Goal: Find specific page/section: Find specific page/section

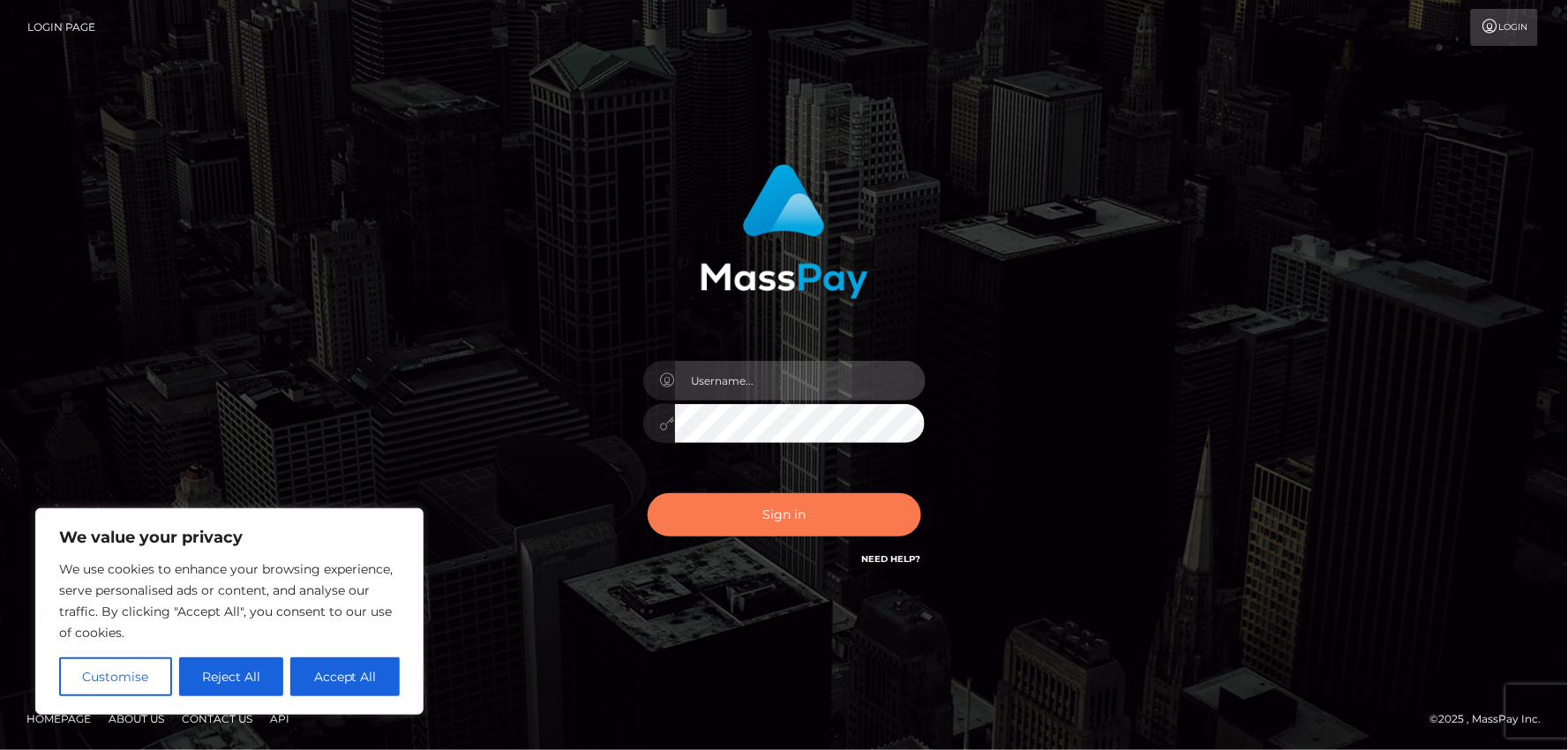
type input "MJSamelo"
click at [742, 531] on button "Sign in" at bounding box center [784, 514] width 274 height 43
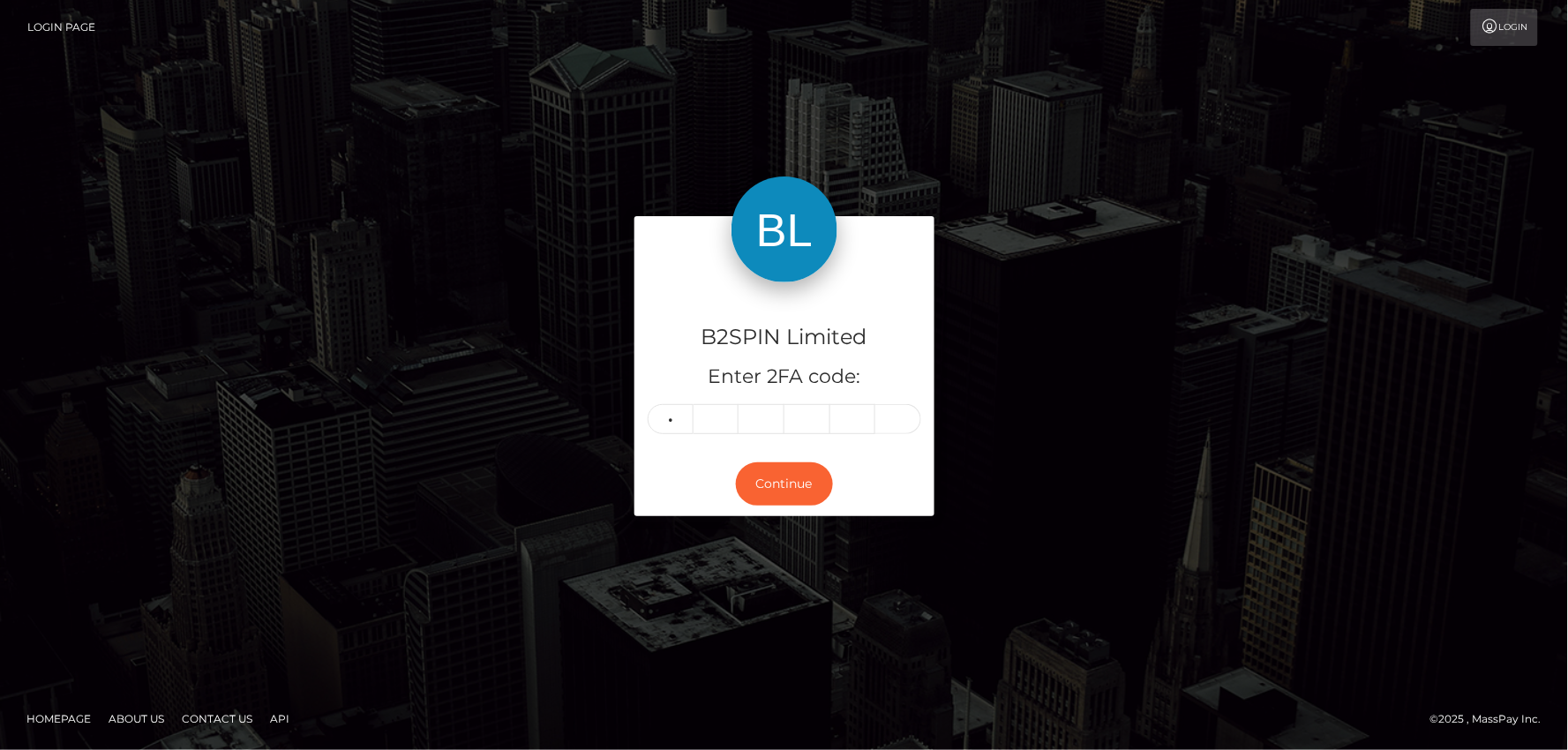
type input "5"
type input "3"
type input "0"
type input "7"
type input "5"
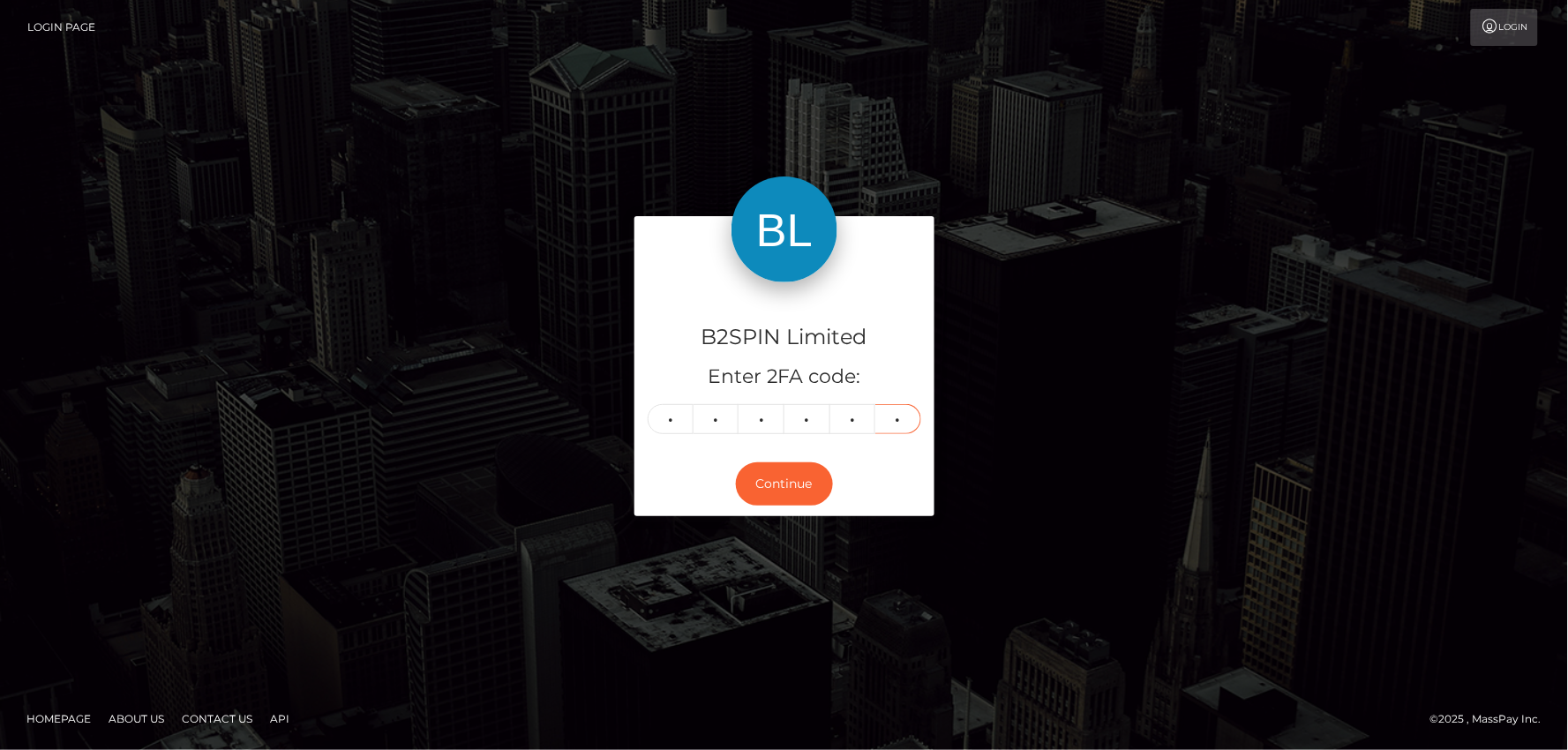
type input "9"
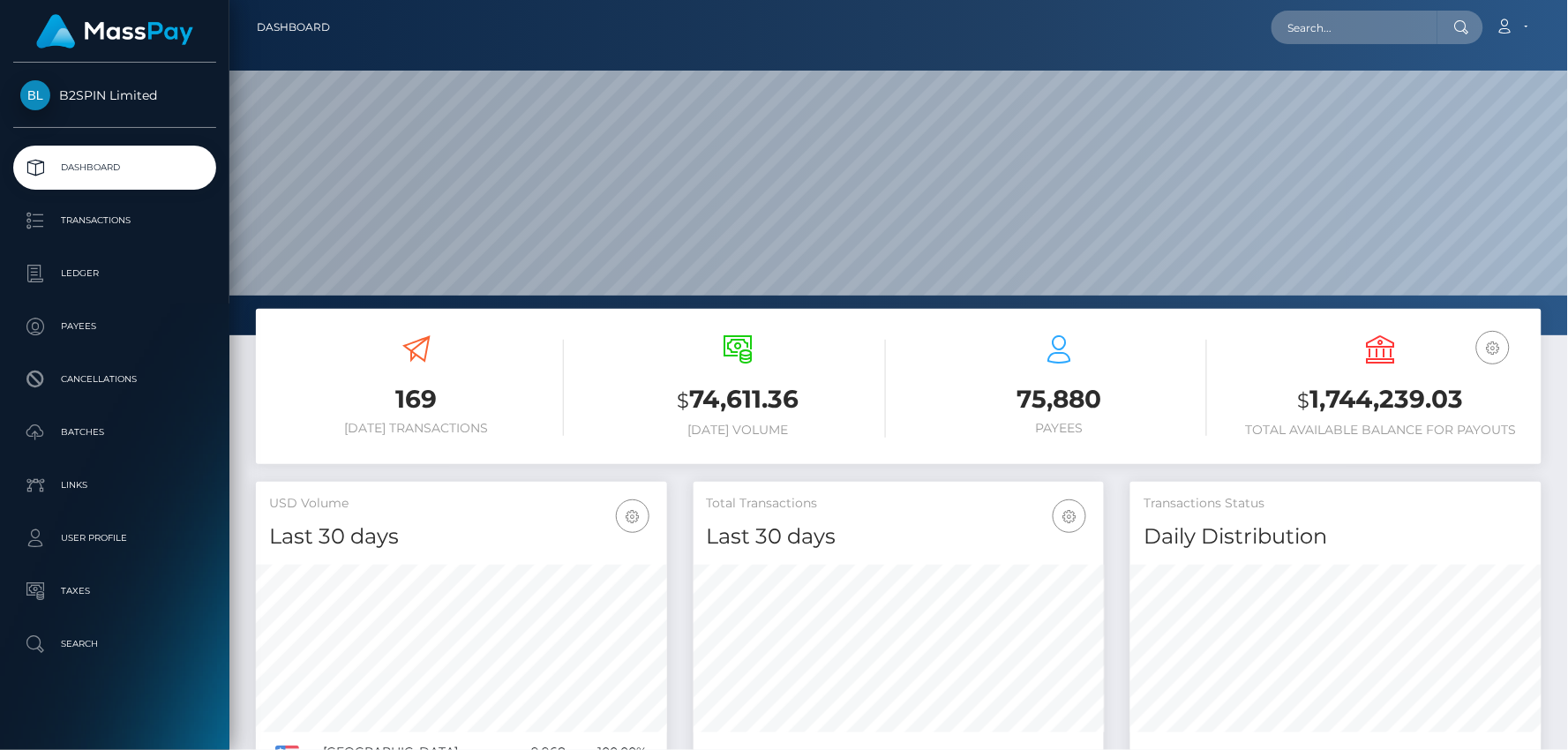
scroll to position [313, 411]
click at [1444, 20] on div at bounding box center [1461, 27] width 46 height 34
click at [1412, 36] on input "text" at bounding box center [1354, 27] width 166 height 34
paste input "3197100"
click at [1432, 30] on input "3197100" at bounding box center [1354, 27] width 166 height 34
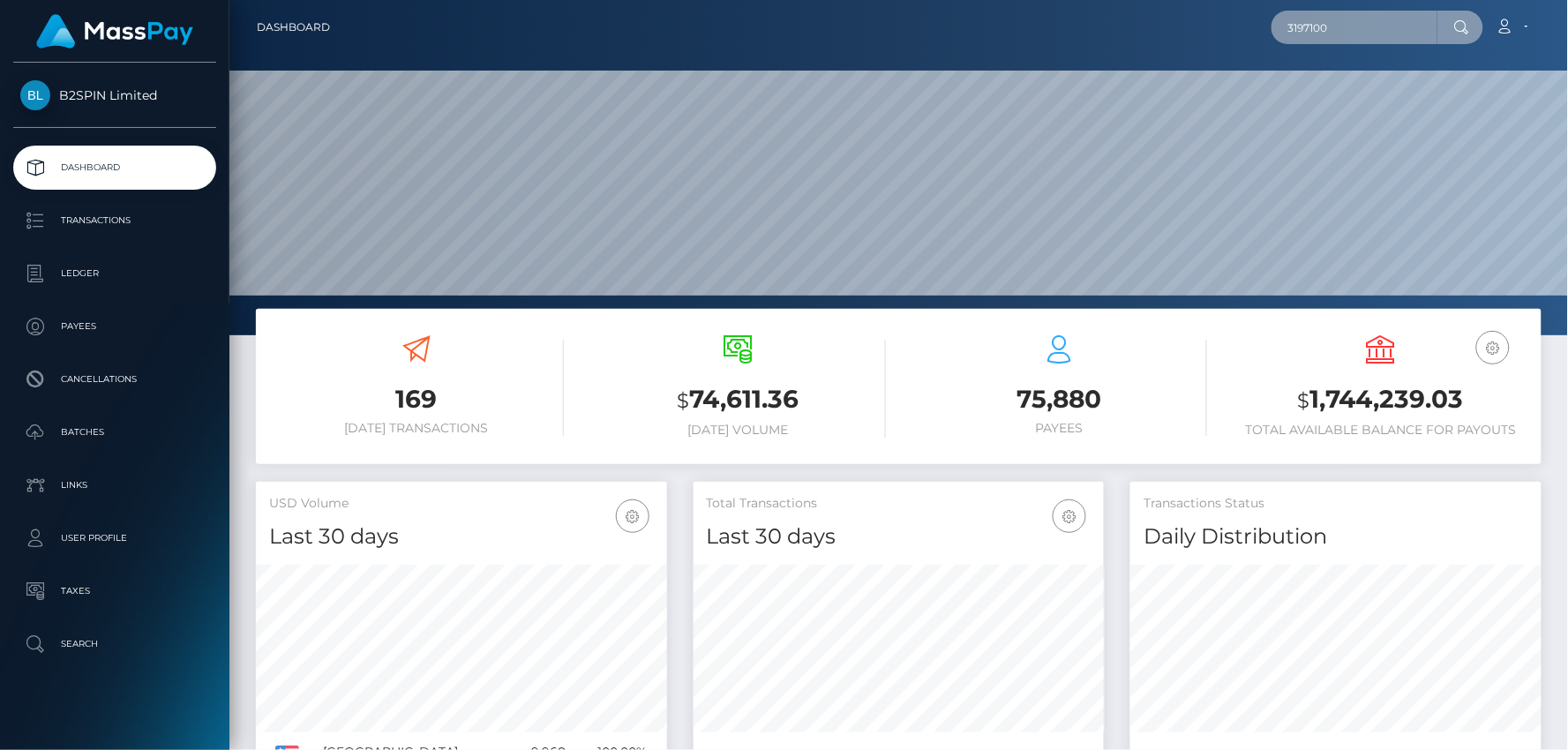
click at [1432, 30] on input "3197100" at bounding box center [1354, 27] width 166 height 34
paste input "26"
click at [1444, 21] on div at bounding box center [1461, 27] width 46 height 34
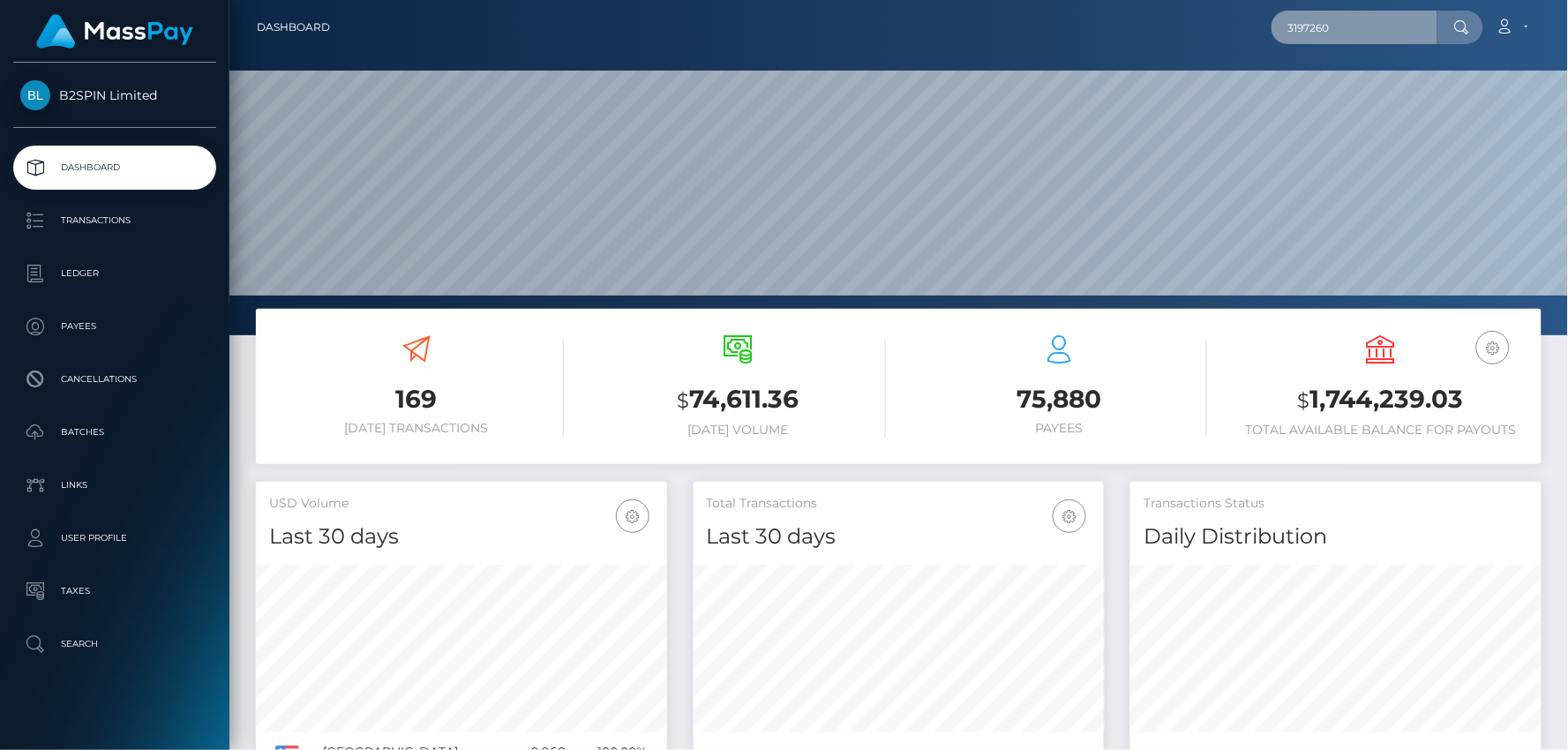
click at [1432, 21] on input "3197260" at bounding box center [1354, 27] width 166 height 34
paste input "8008"
click at [1436, 27] on input "3198008" at bounding box center [1354, 27] width 166 height 34
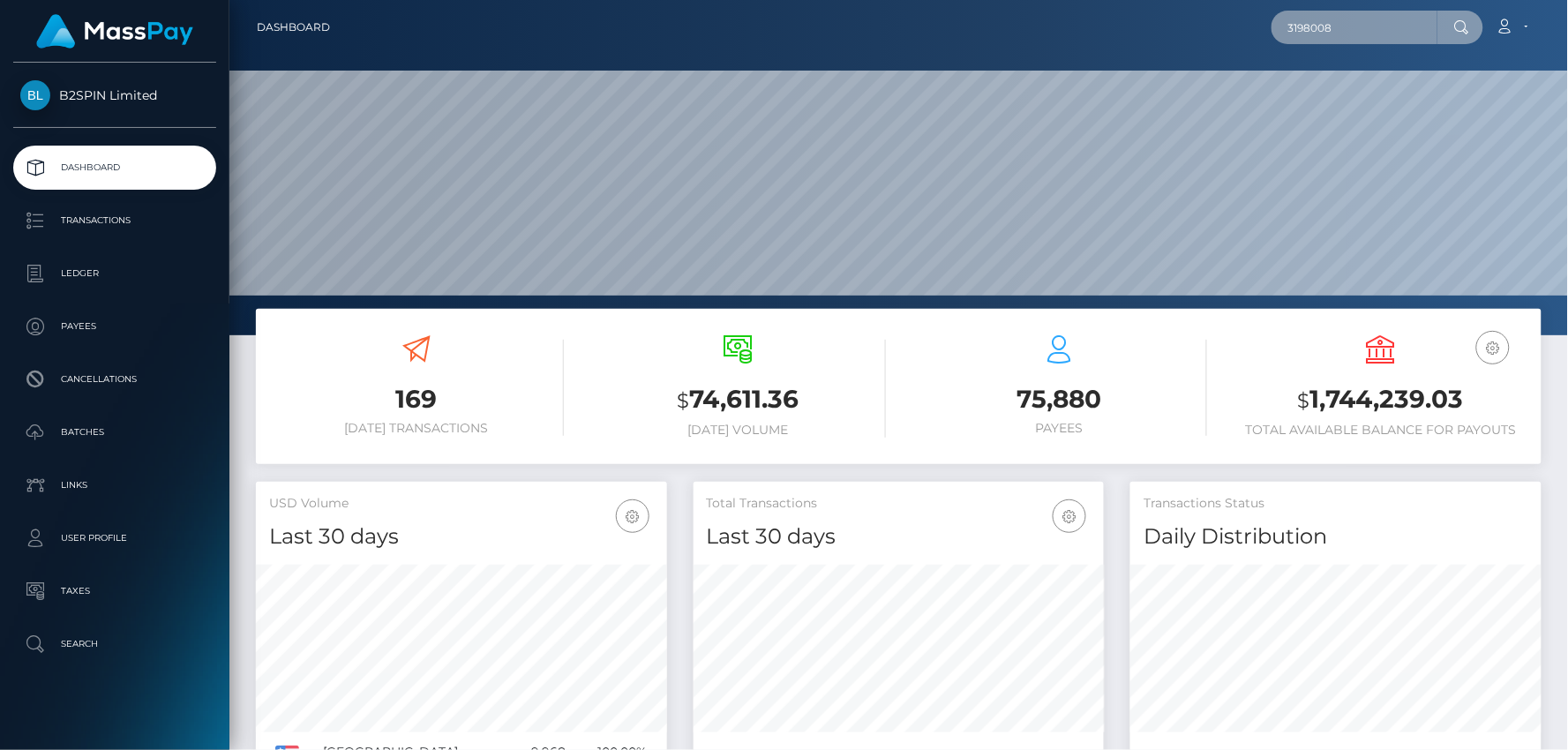
click at [1436, 27] on input "3198008" at bounding box center [1354, 27] width 166 height 34
paste input "5"
click at [1417, 16] on input "3198058" at bounding box center [1354, 27] width 166 height 34
paste input "433"
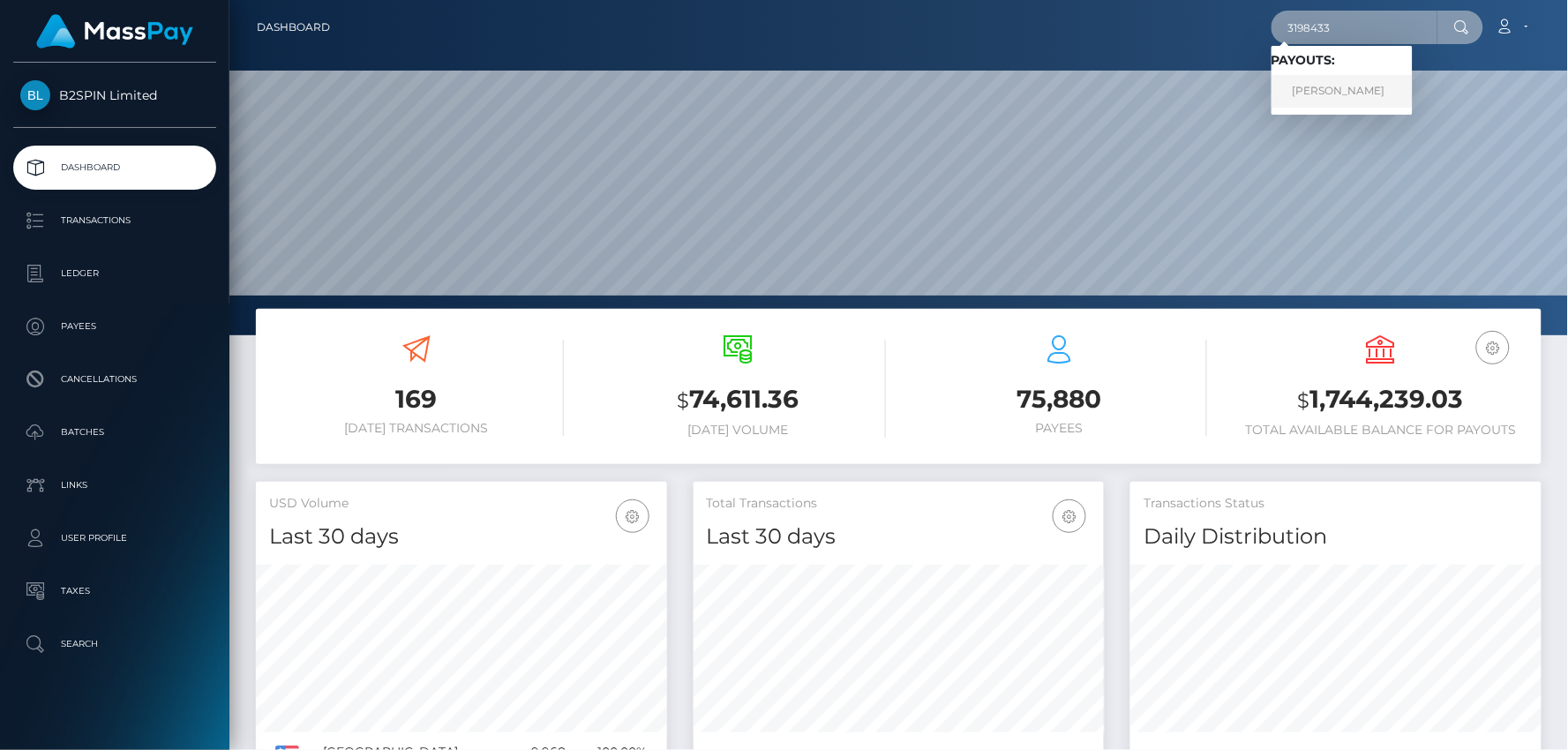
type input "3198433"
click at [1350, 93] on link "DUSTIN LEWIS CANTRELL" at bounding box center [1341, 91] width 141 height 33
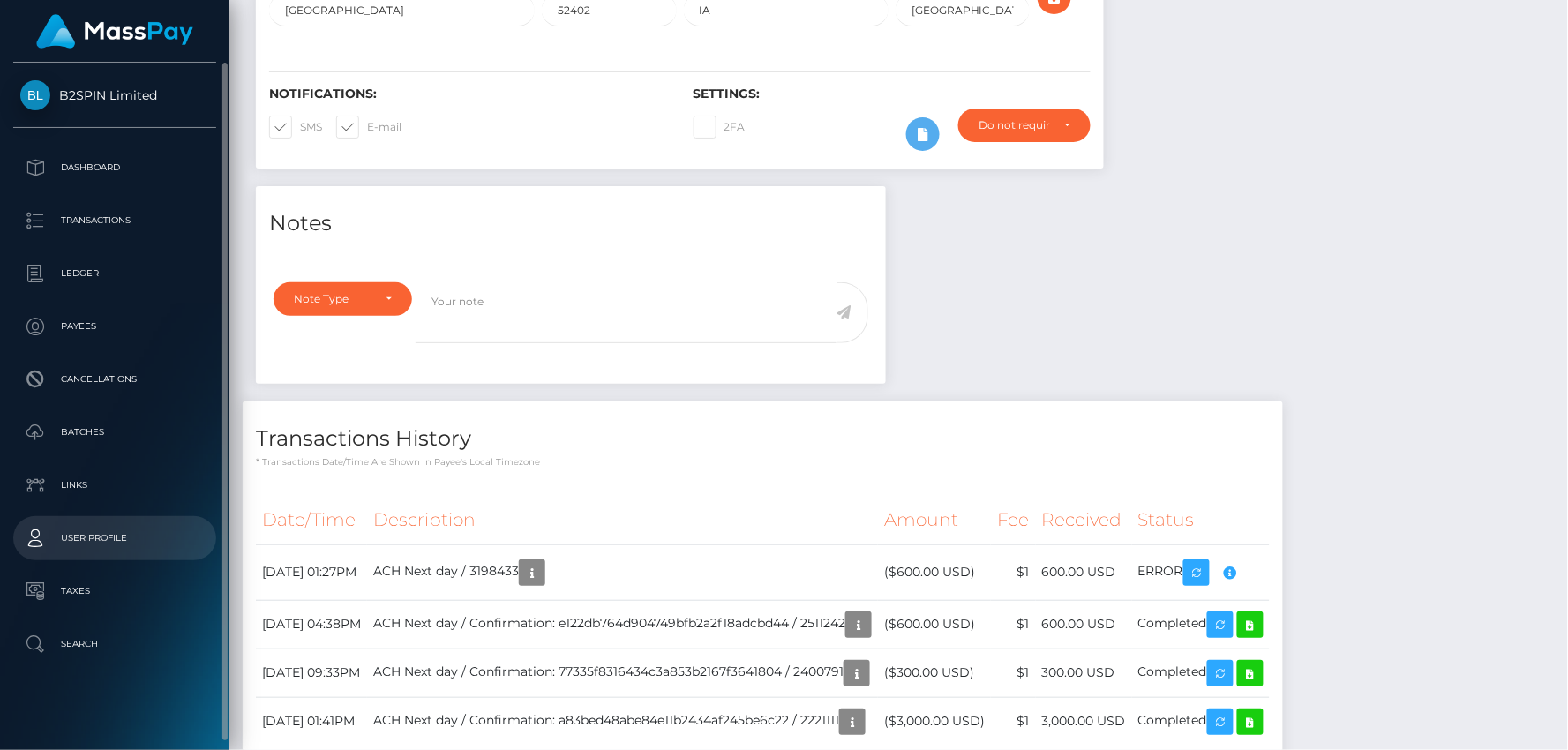
scroll to position [212, 411]
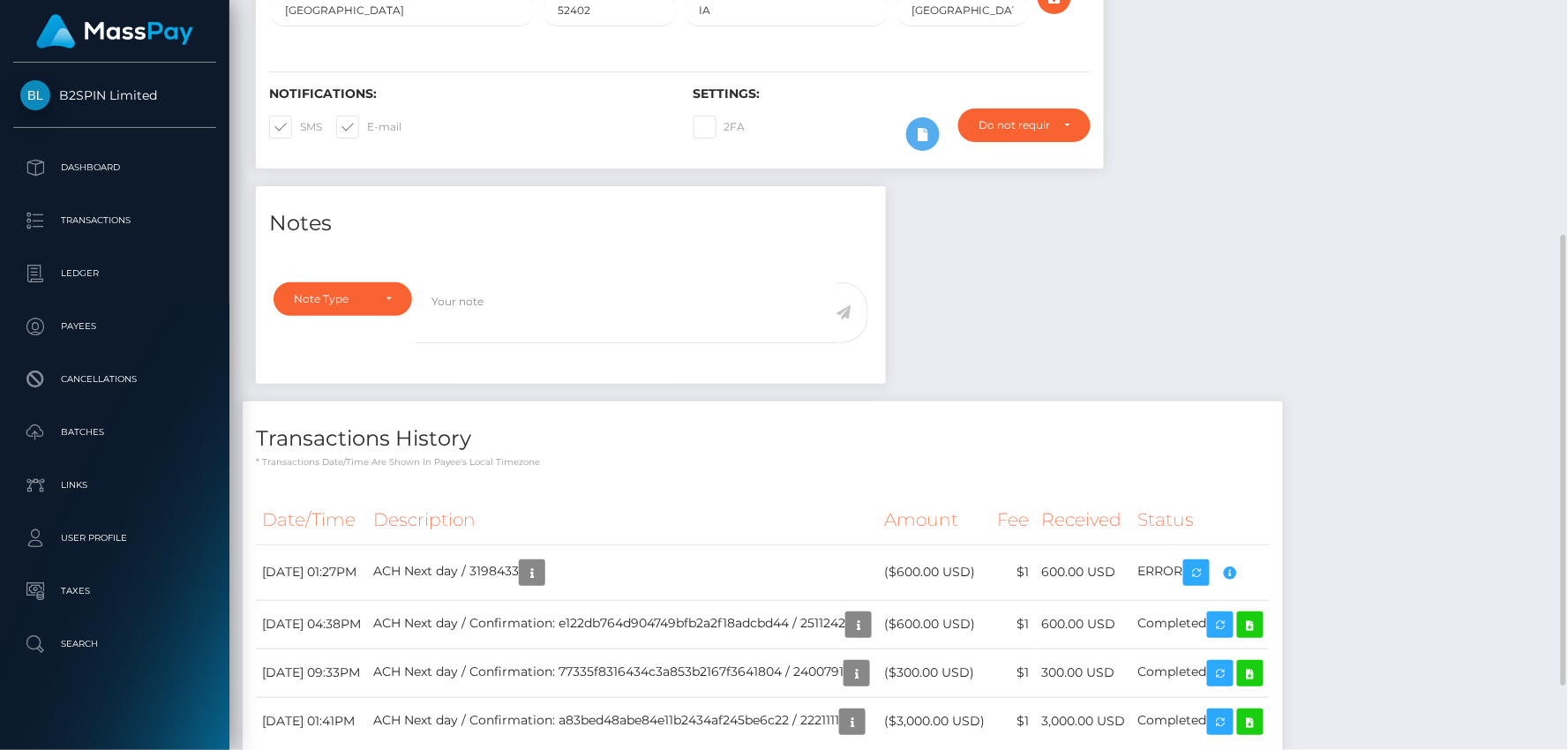
click at [1207, 373] on div "Notes Note Type Compliance Clear Compliance General Note Type" at bounding box center [898, 490] width 1312 height 608
click at [1240, 561] on icon "button" at bounding box center [1230, 572] width 21 height 22
click at [771, 496] on th "Description" at bounding box center [622, 520] width 511 height 49
click at [1423, 430] on div "Notes Note Type Compliance Clear Compliance General Note Type" at bounding box center [898, 490] width 1312 height 608
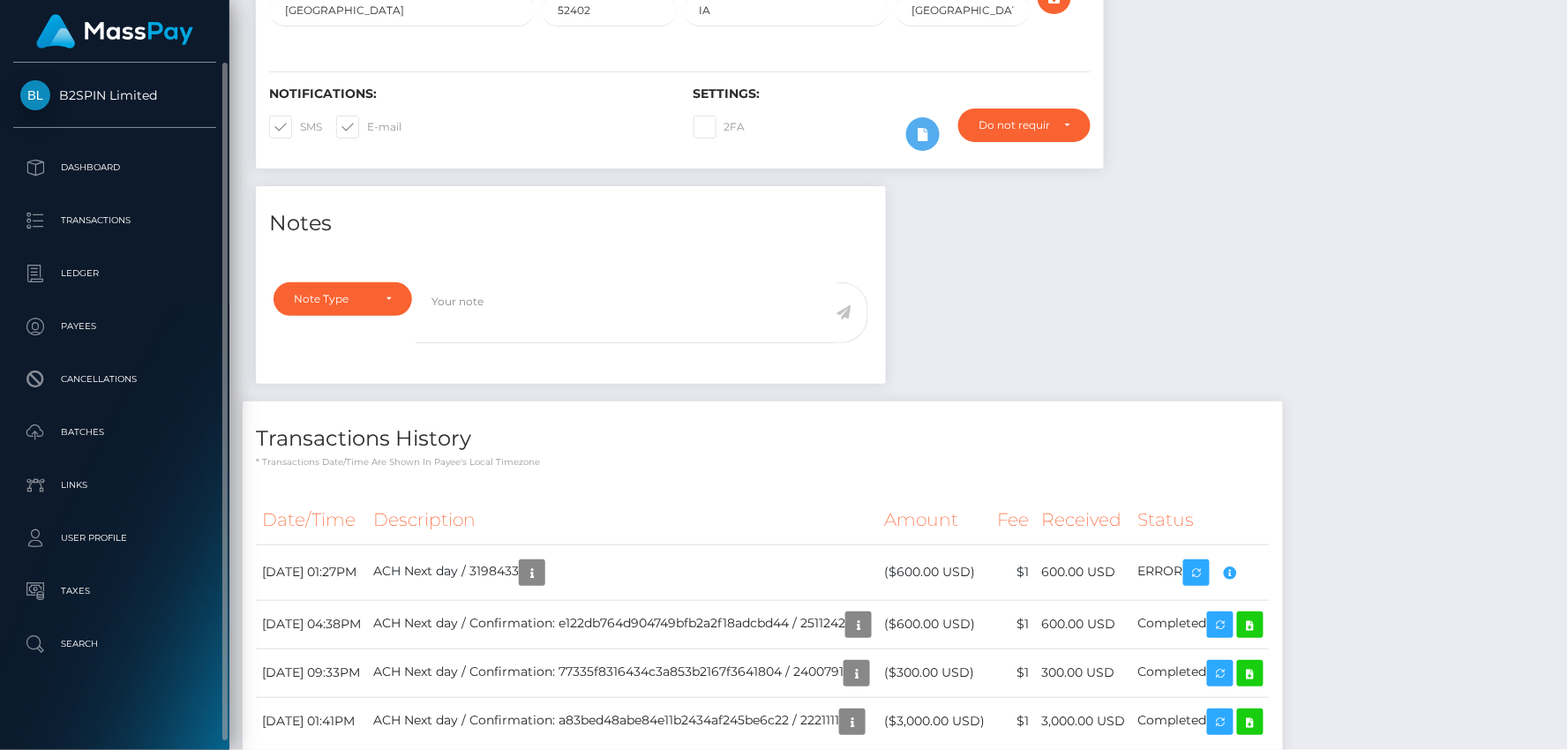
click at [181, 698] on div "B2SPIN Limited Dashboard Transactions Ledger Payees Cancellations Batches" at bounding box center [114, 405] width 229 height 684
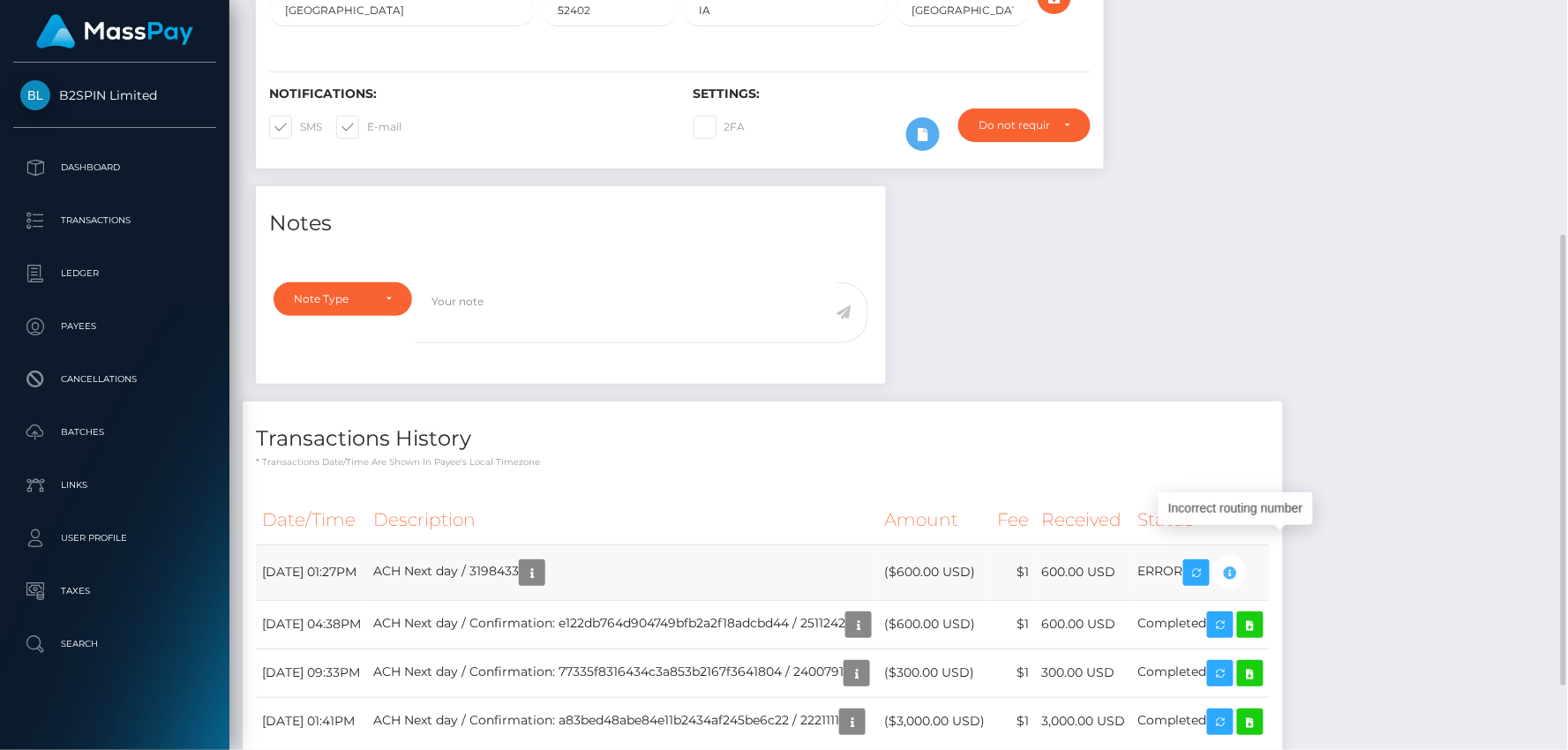
click at [1240, 561] on icon "button" at bounding box center [1230, 572] width 21 height 22
drag, startPoint x: 1181, startPoint y: 327, endPoint x: 1264, endPoint y: 414, distance: 120.2
click at [1183, 327] on div "Notes Note Type Compliance Clear Compliance General Note Type" at bounding box center [898, 490] width 1312 height 608
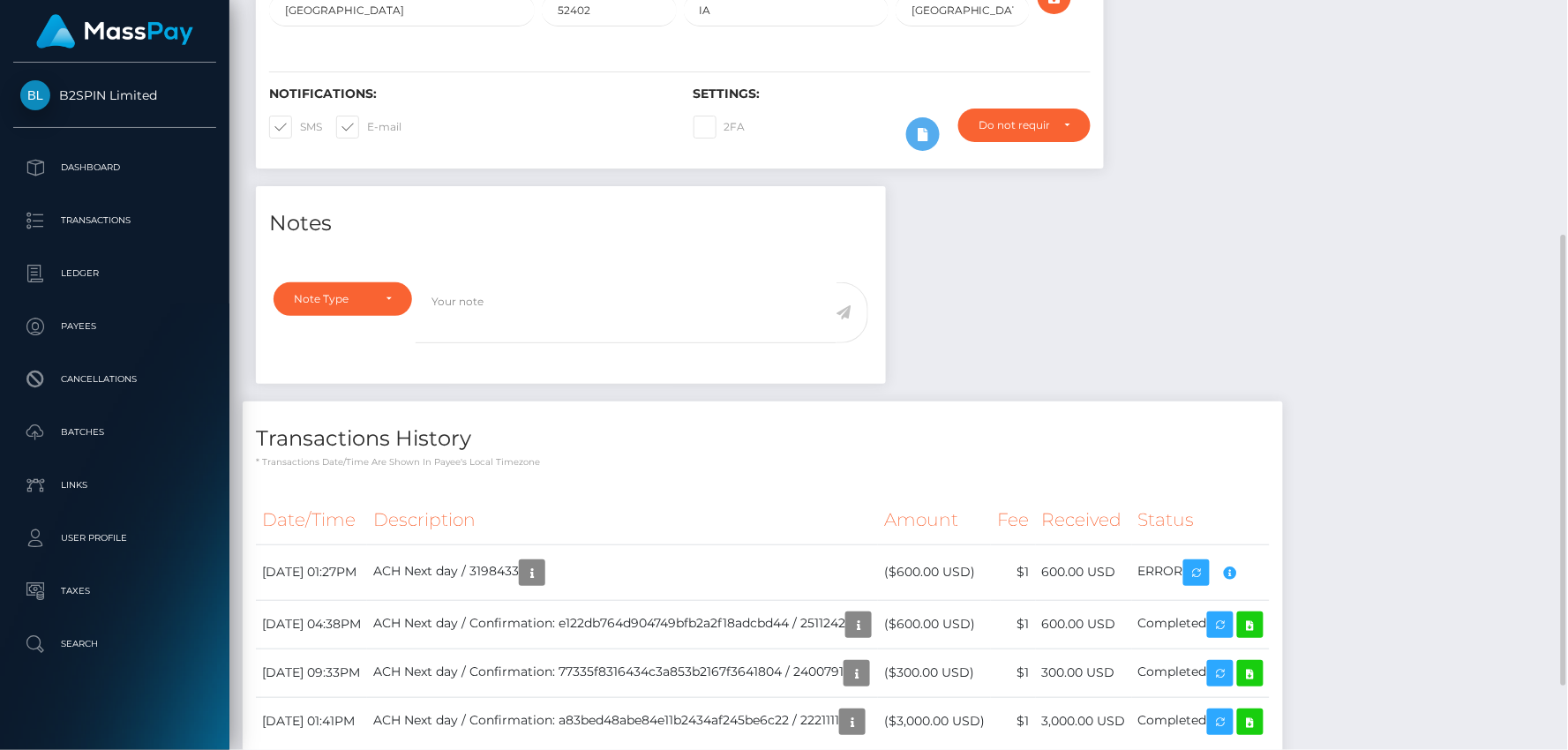
click at [1181, 268] on div "Notes Note Type Compliance Clear Compliance General Note Type" at bounding box center [898, 490] width 1312 height 608
